Goal: Task Accomplishment & Management: Use online tool/utility

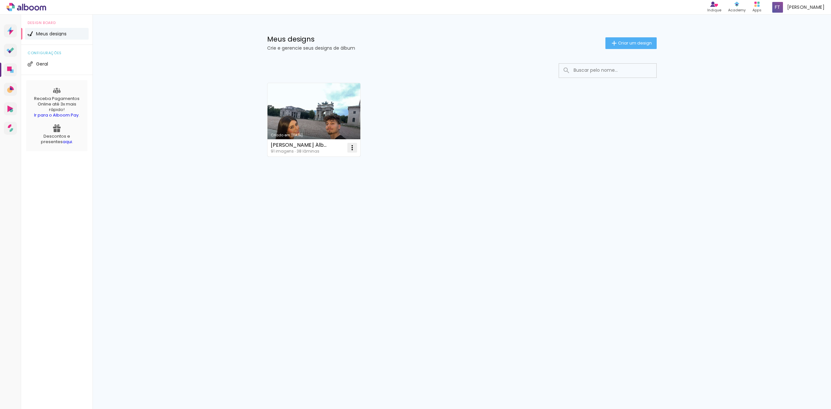
click at [354, 147] on iron-icon at bounding box center [352, 148] width 8 height 8
click at [345, 179] on span "Fazer uma cópia" at bounding box center [328, 176] width 38 height 5
type input "Cópia de Gabrielle Álbum 25x25cm"
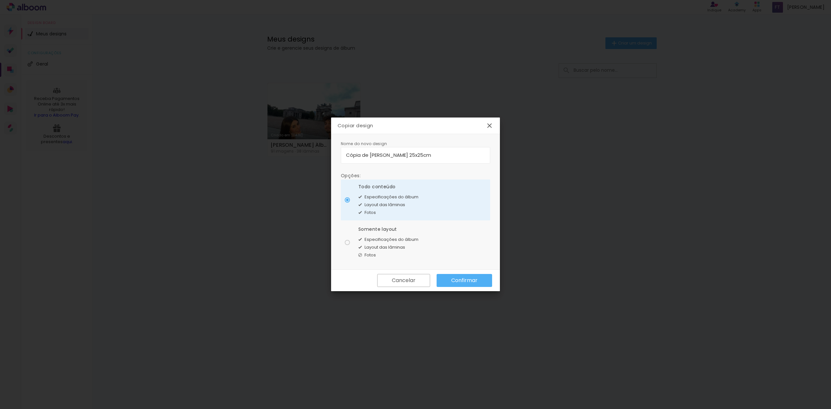
click at [401, 250] on span "Layout das lâminas" at bounding box center [385, 247] width 41 height 6
type paper-radio-button "on"
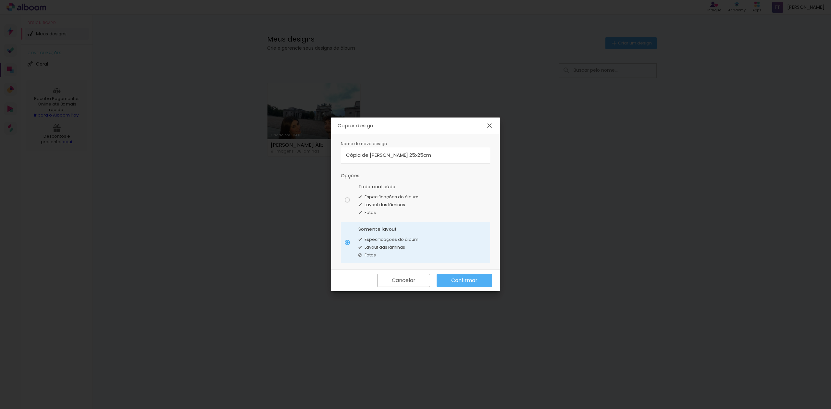
click at [429, 200] on paper-radio-button "Todo conteúdo Especificações do álbum Layout das lâminas Fotos" at bounding box center [415, 200] width 149 height 41
type paper-radio-button "on"
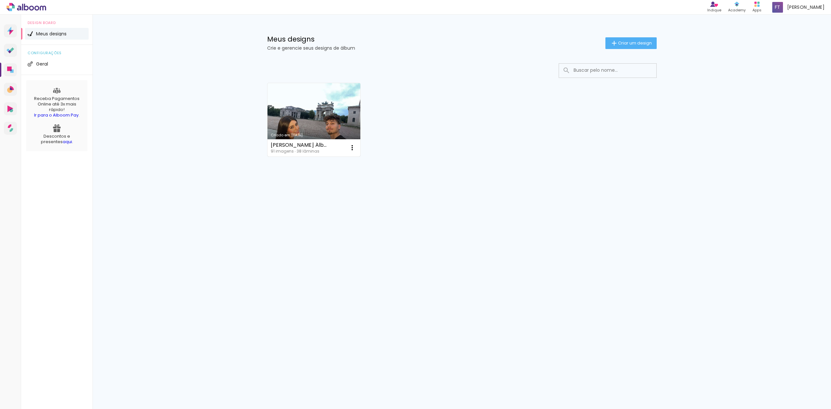
click at [336, 105] on link "Criado em [DATE]" at bounding box center [314, 119] width 93 height 73
